Goal: Find specific page/section: Find specific page/section

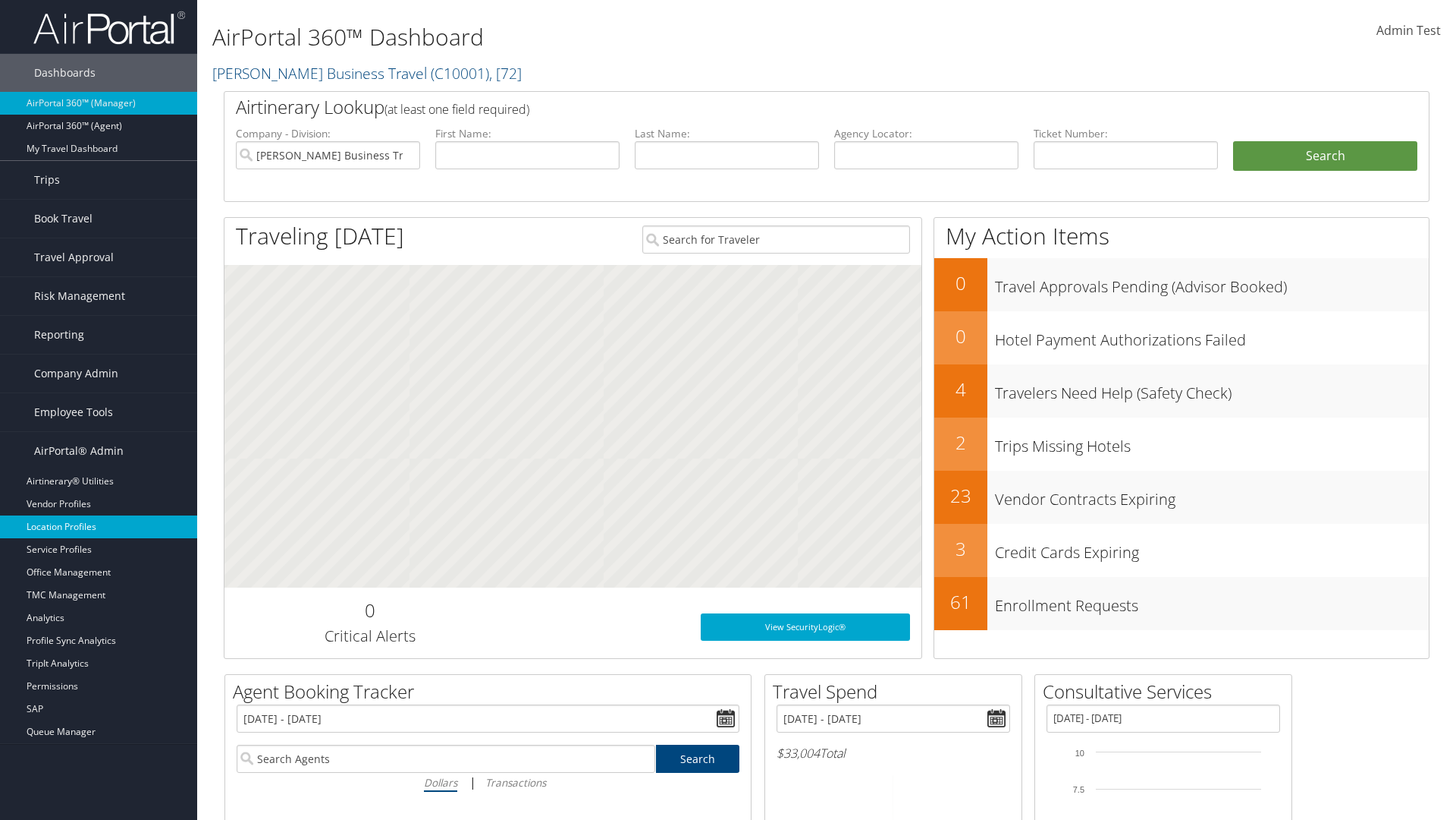
click at [98, 526] on link "Location Profiles" at bounding box center [98, 526] width 197 height 22
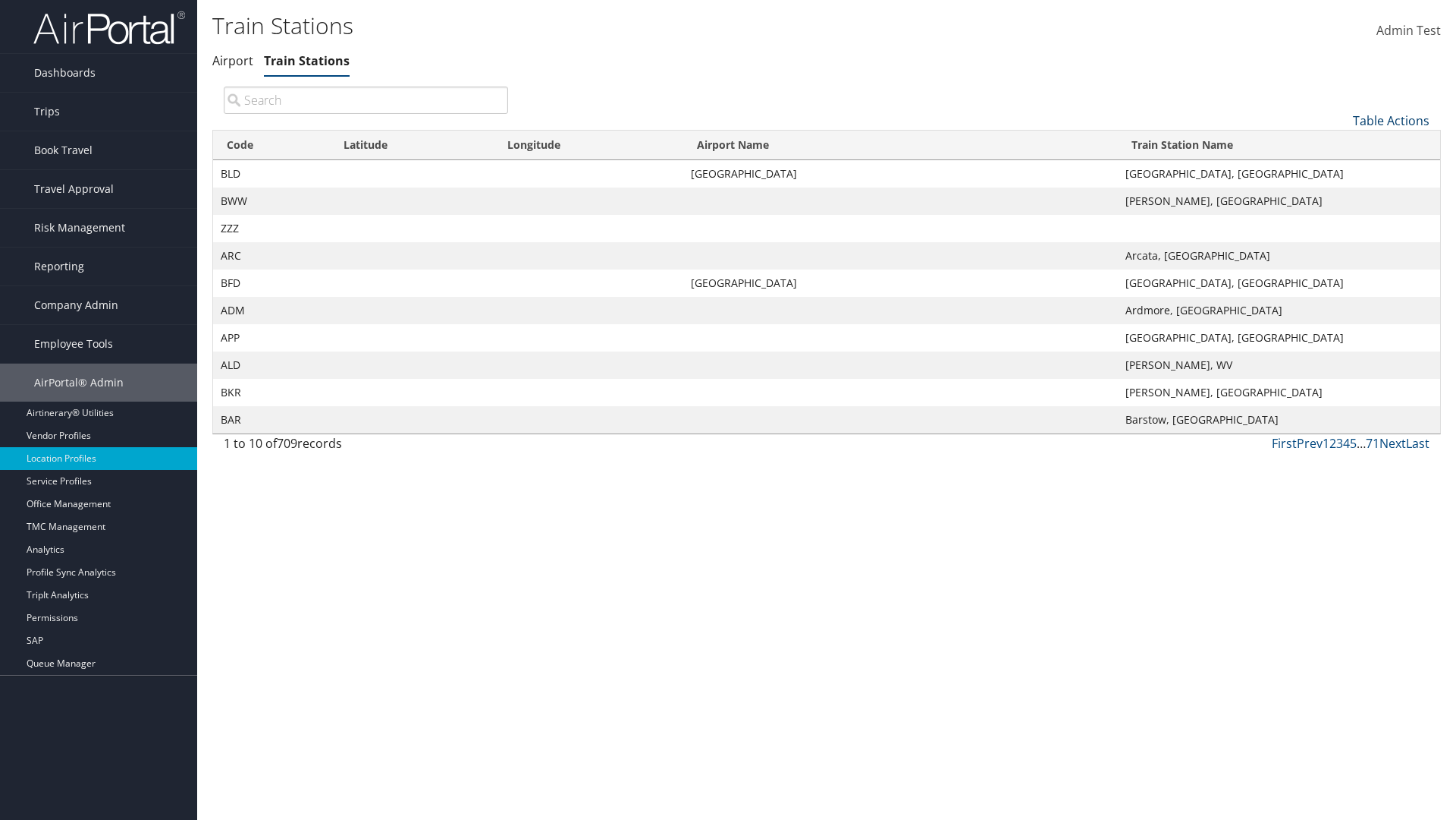
click at [1391, 120] on link "Table Actions" at bounding box center [1391, 121] width 76 height 17
click at [1340, 221] on link "Page Length" at bounding box center [1340, 221] width 200 height 26
click at [1340, 171] on link "25" at bounding box center [1340, 172] width 200 height 26
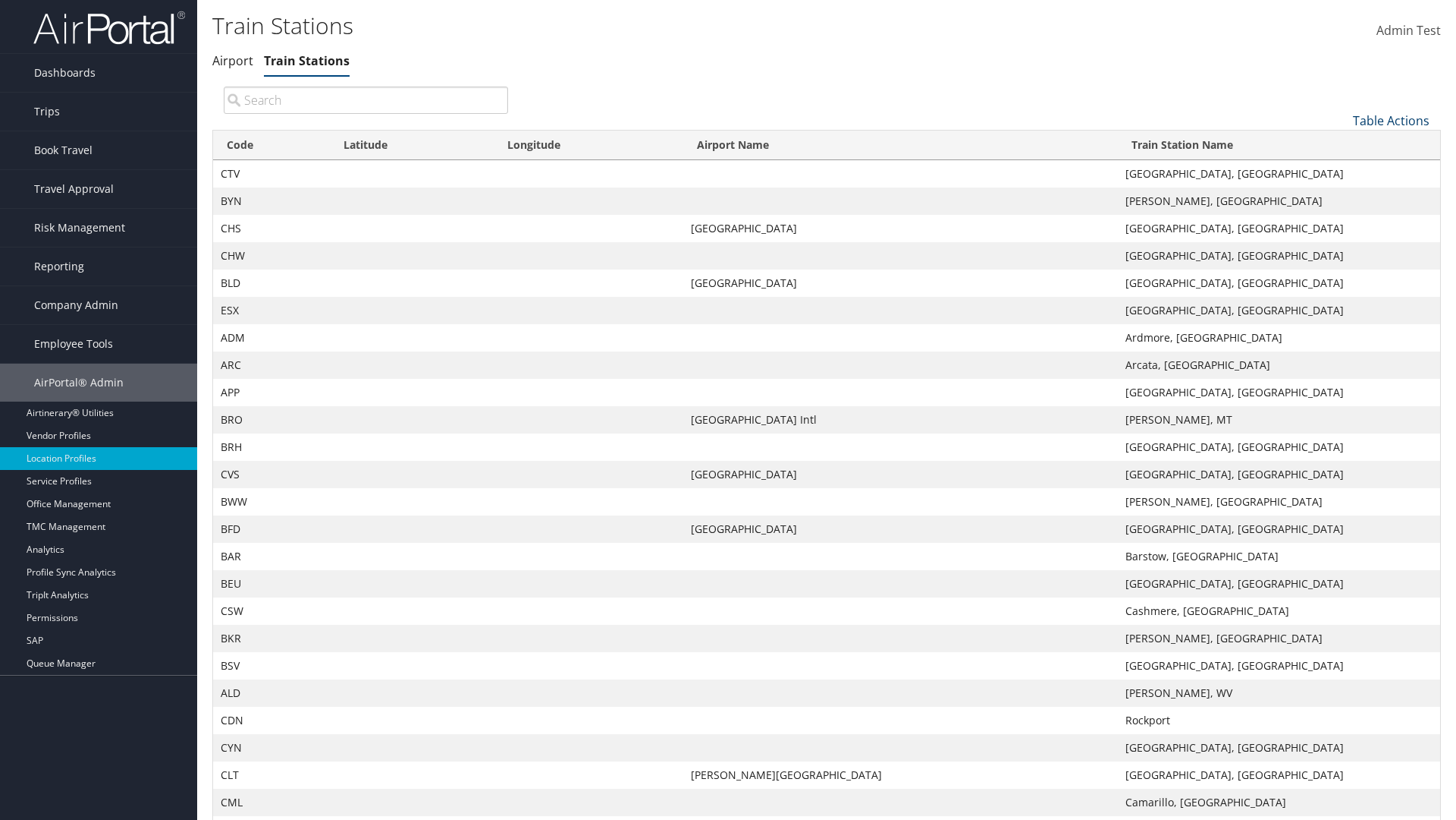
click at [1391, 120] on link "Table Actions" at bounding box center [1391, 121] width 76 height 17
click at [1340, 221] on link "Page Length" at bounding box center [1340, 221] width 200 height 26
click at [1340, 196] on link "50" at bounding box center [1340, 197] width 200 height 26
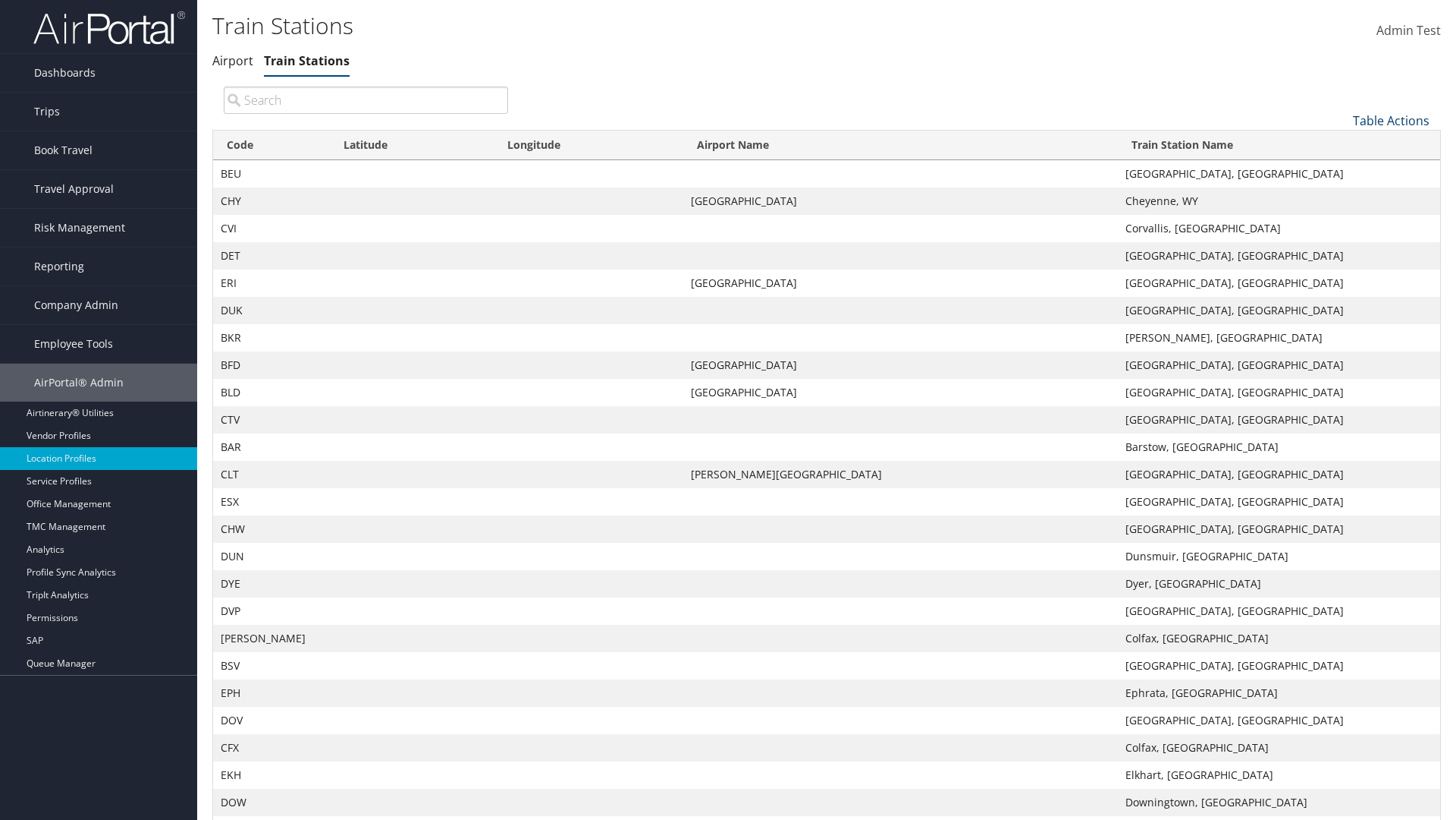
click at [1391, 112] on link "Table Actions" at bounding box center [1391, 121] width 76 height 17
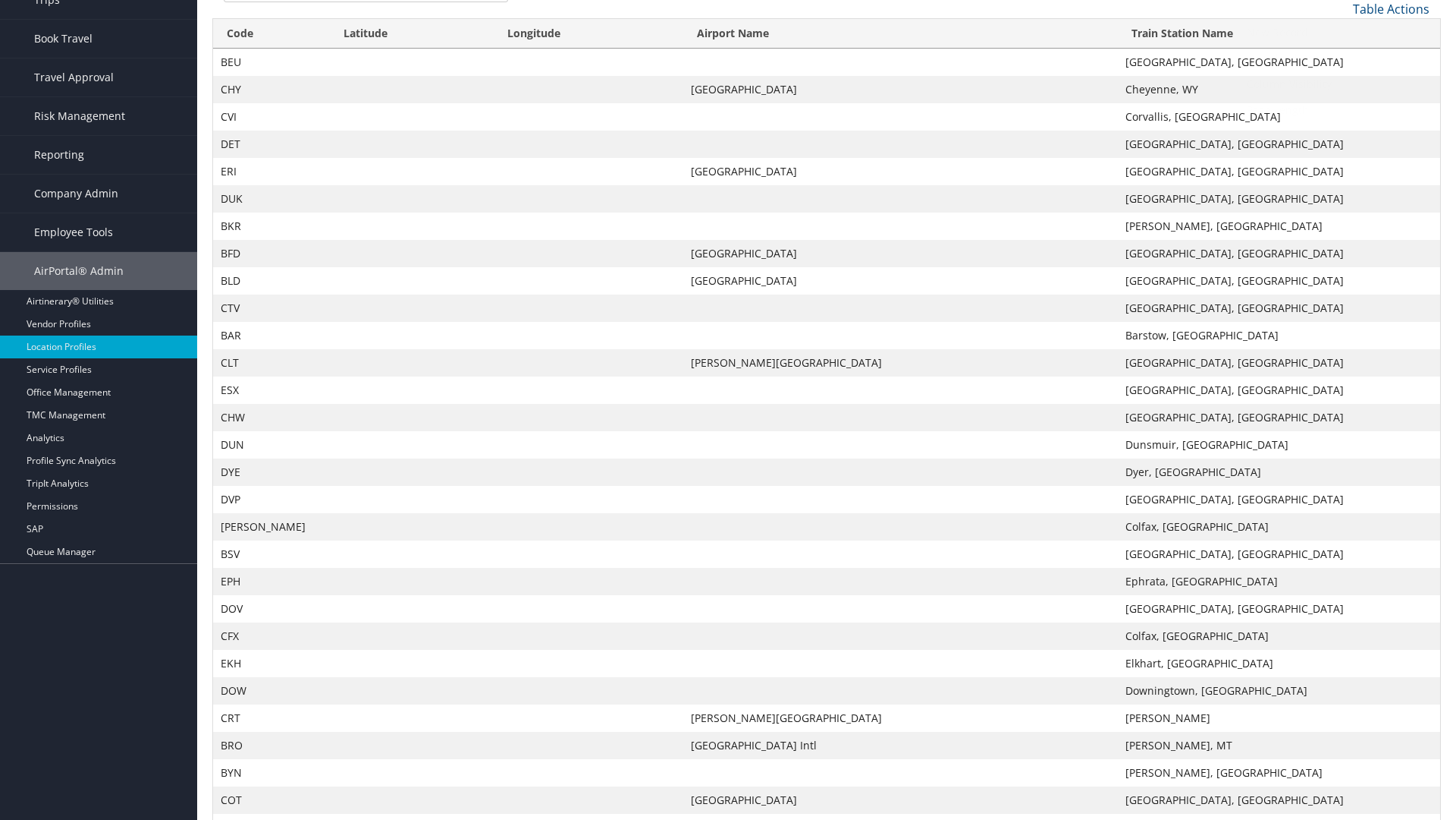
click at [1340, 110] on link "Page Length" at bounding box center [1340, 110] width 200 height 26
click at [1340, 111] on link "100" at bounding box center [1340, 112] width 200 height 26
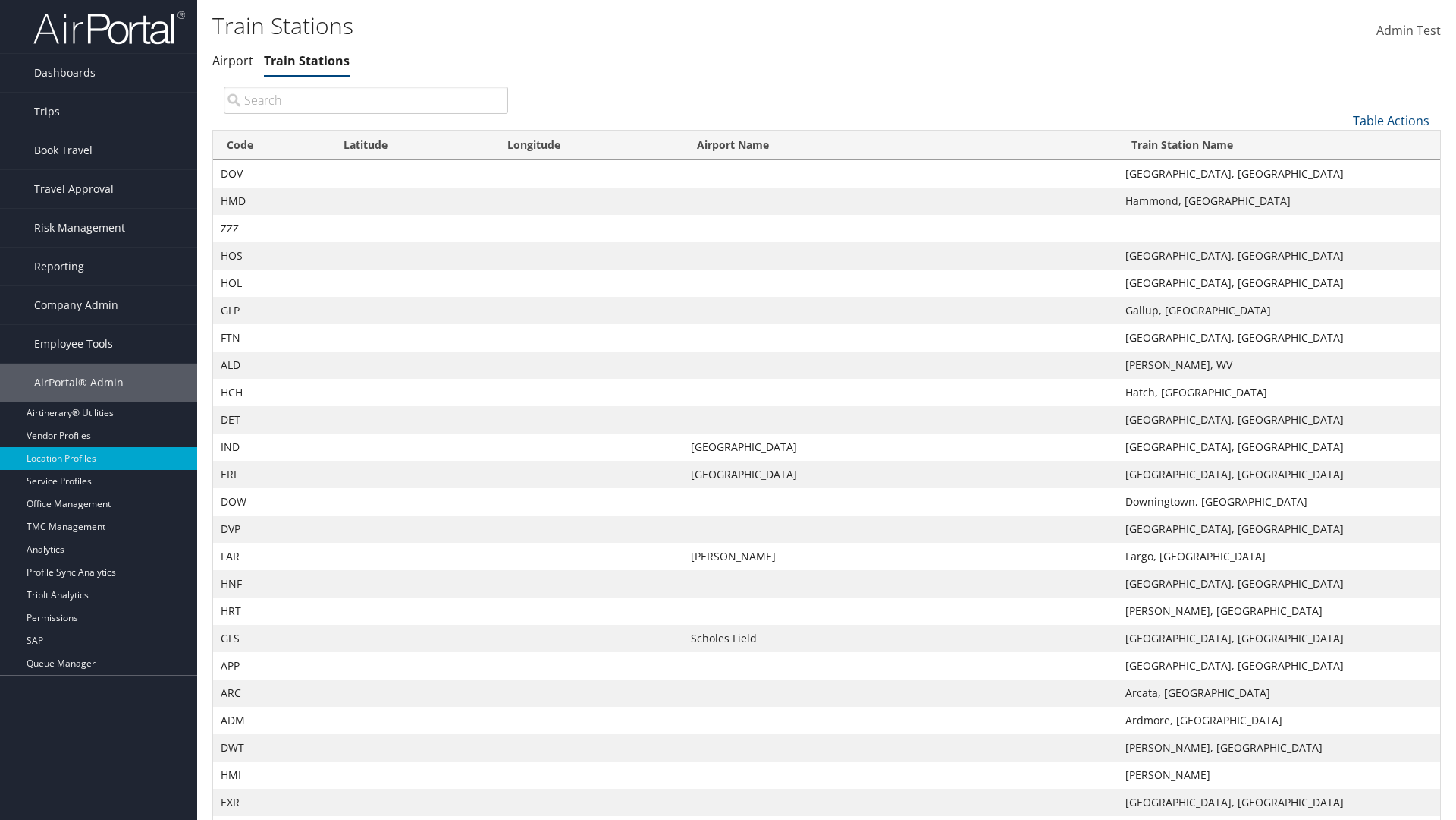
scroll to position [130, 0]
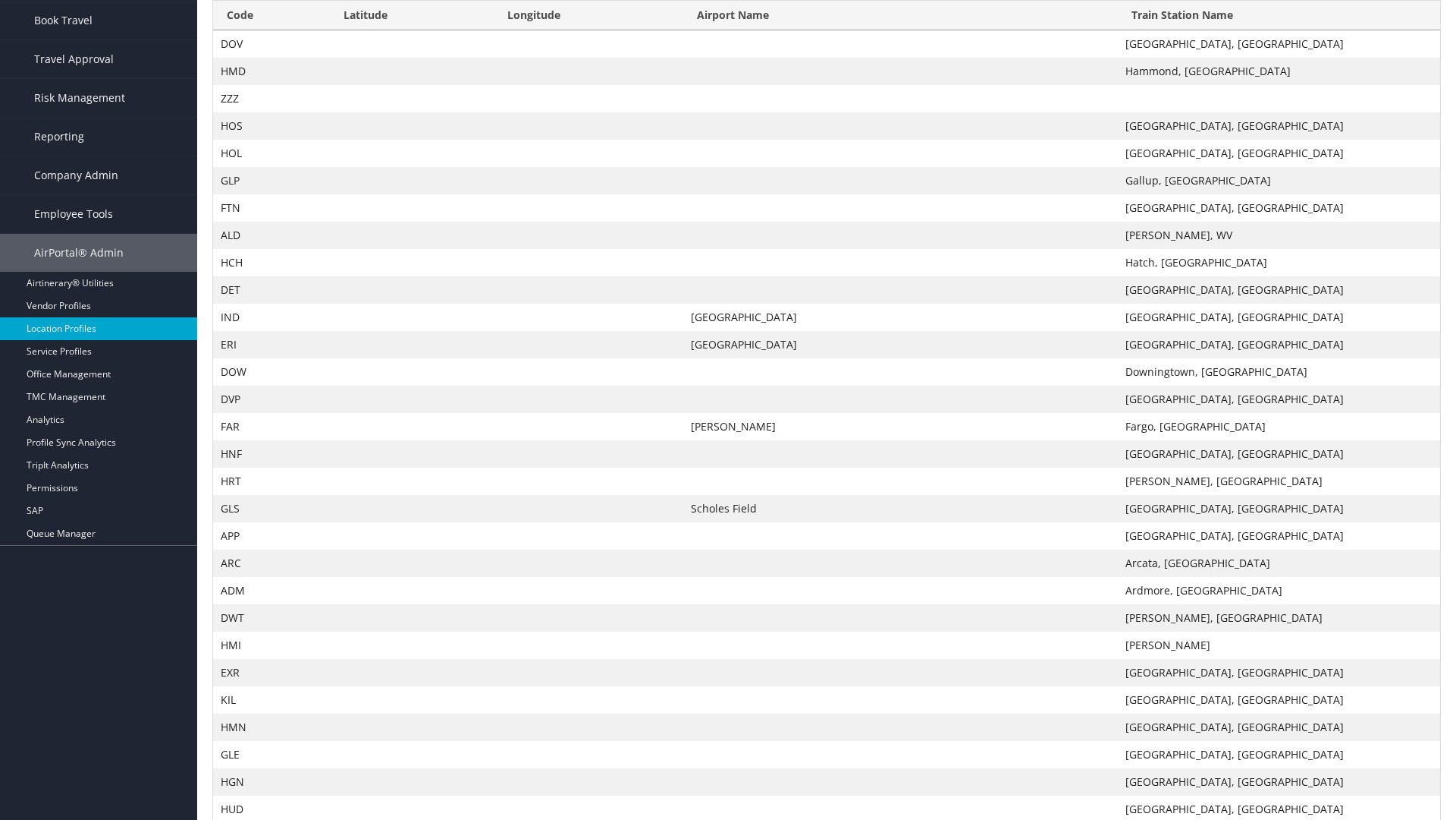
click at [270, 15] on th "Code" at bounding box center [271, 16] width 117 height 30
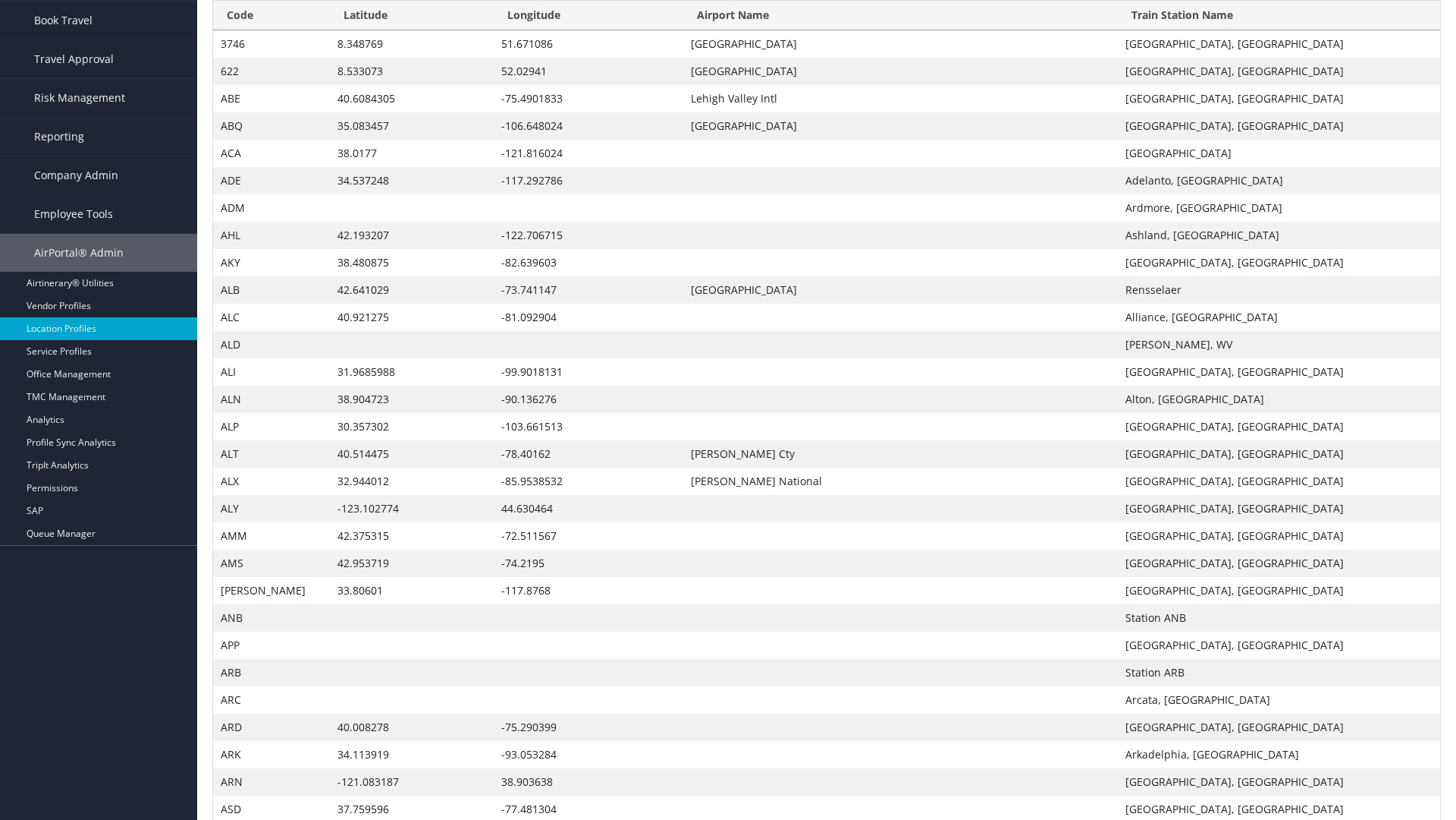
click at [270, 15] on th "Code" at bounding box center [271, 16] width 117 height 30
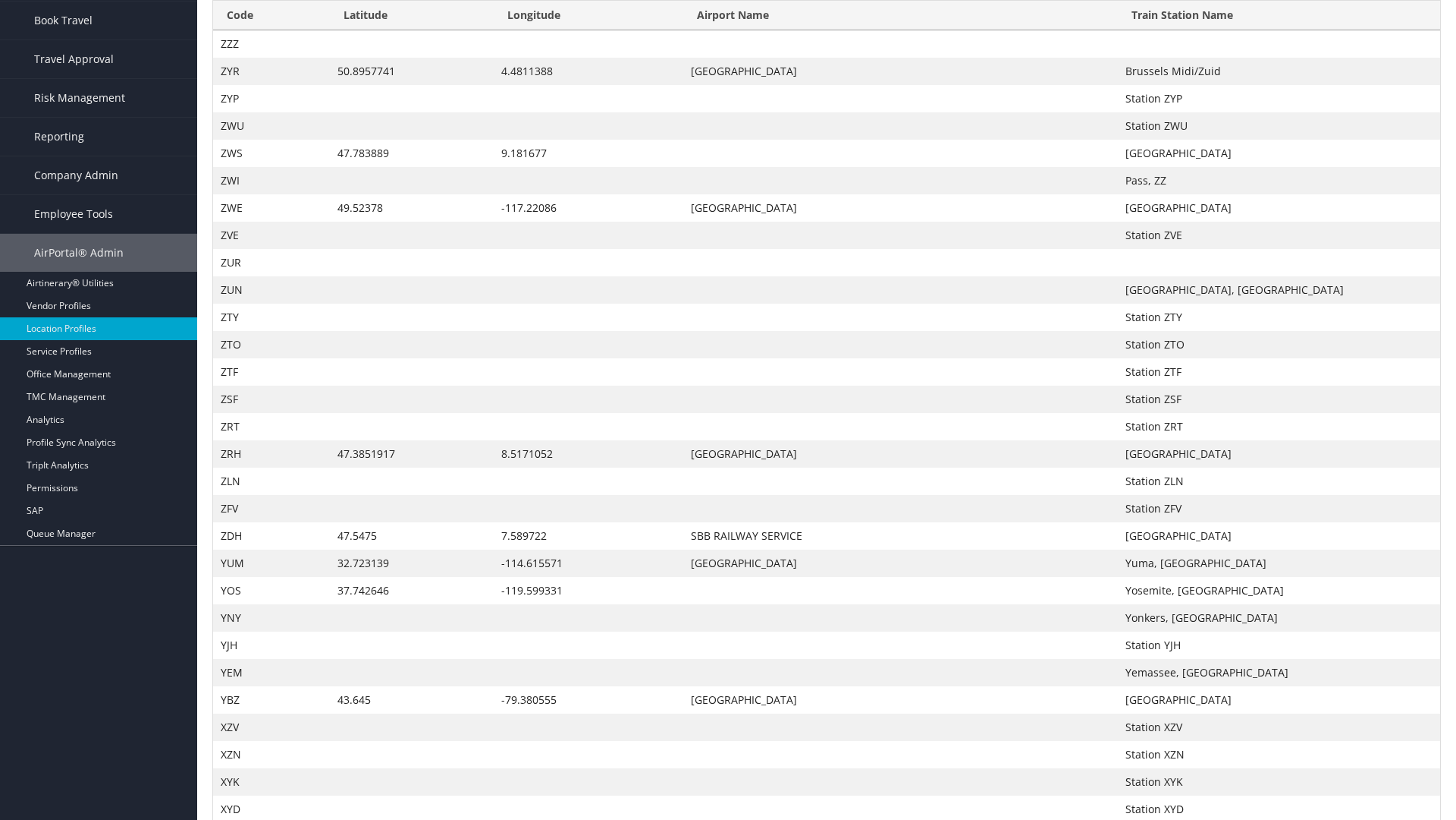
click at [411, 31] on th "Latitude" at bounding box center [412, 16] width 164 height 30
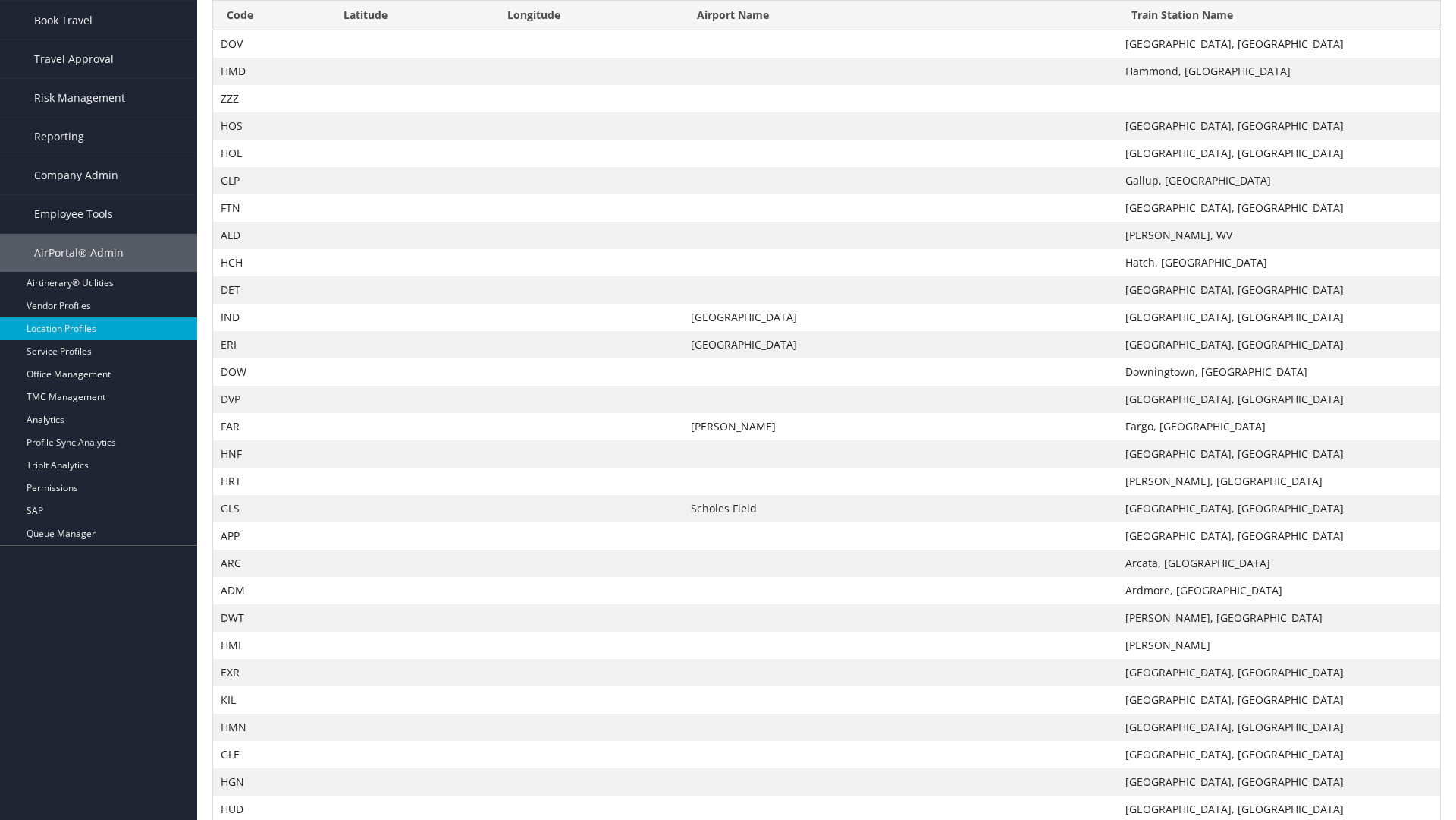
click at [411, 31] on th "Latitude" at bounding box center [412, 16] width 164 height 30
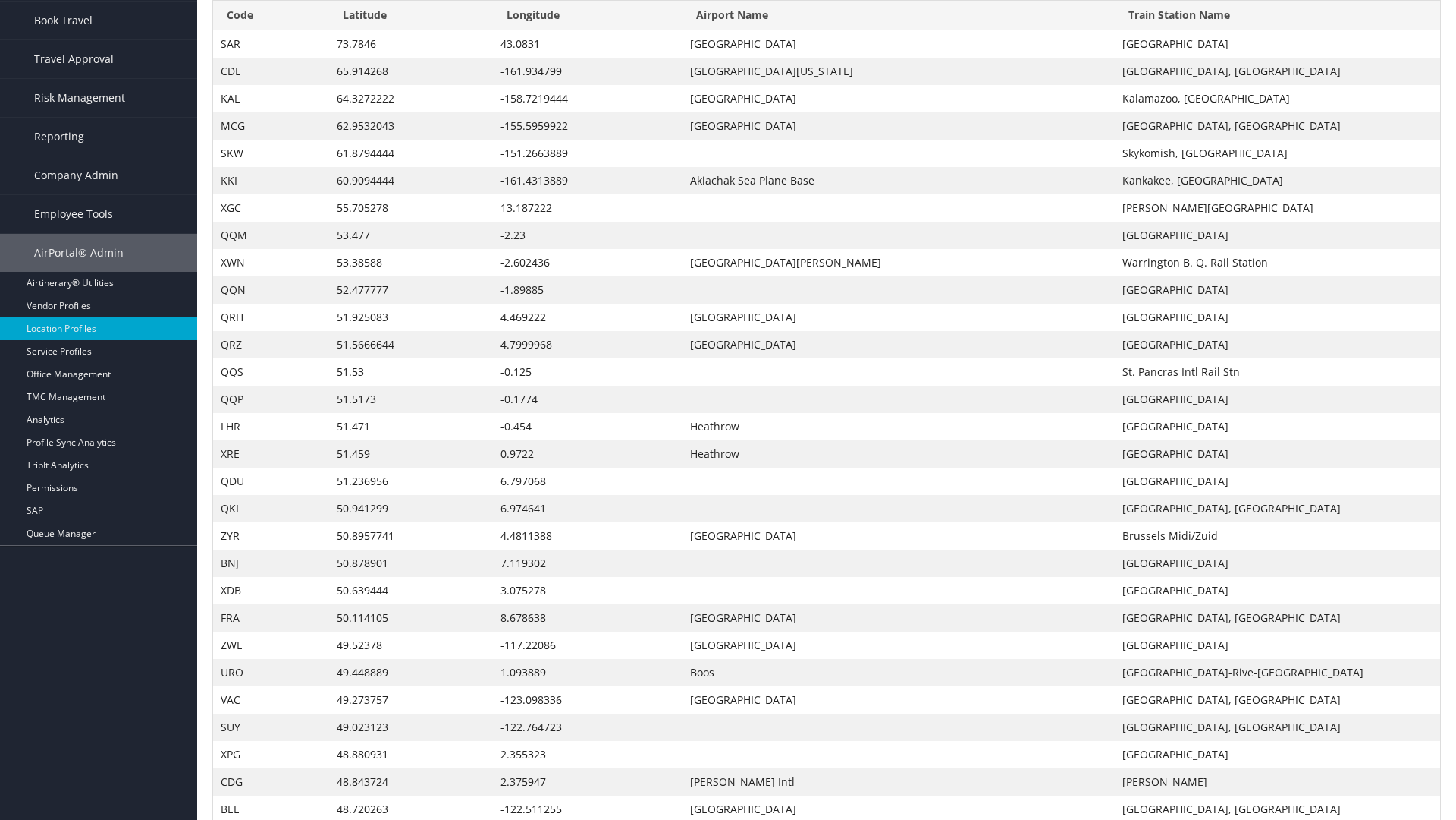
scroll to position [0, 0]
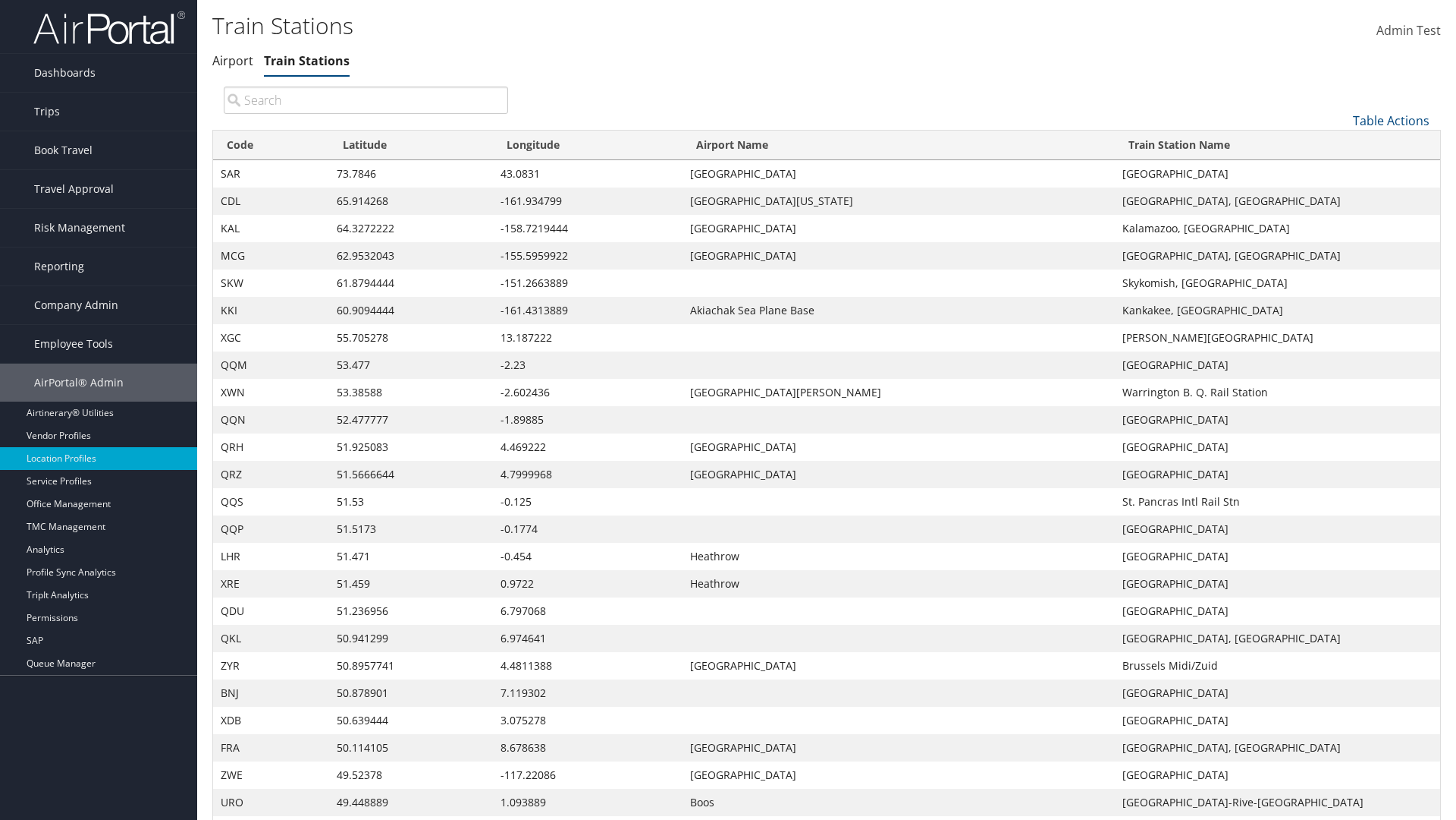
click at [588, 145] on th "Longitude" at bounding box center [588, 145] width 190 height 30
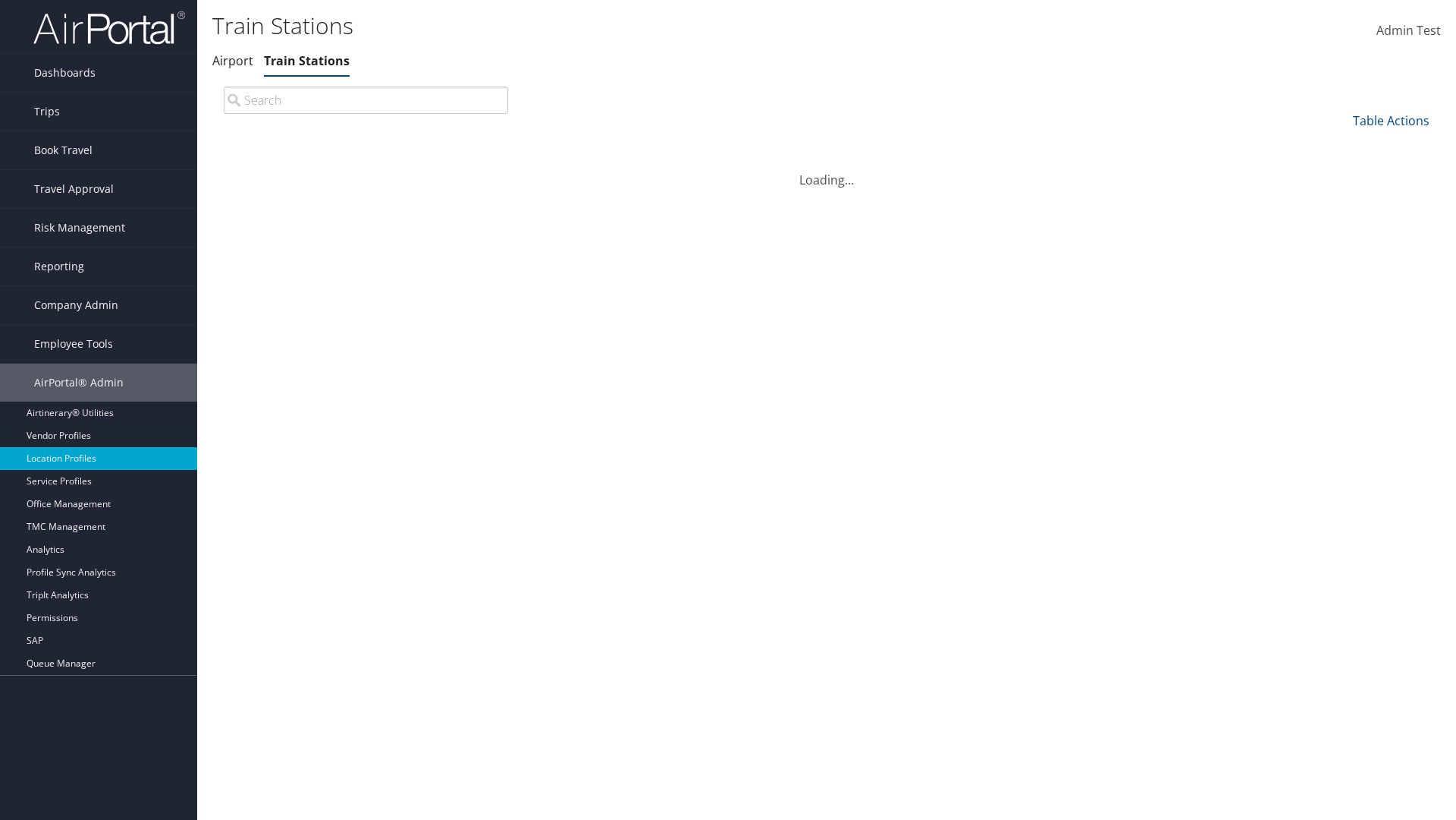
scroll to position [130, 0]
